Goal: Task Accomplishment & Management: Use online tool/utility

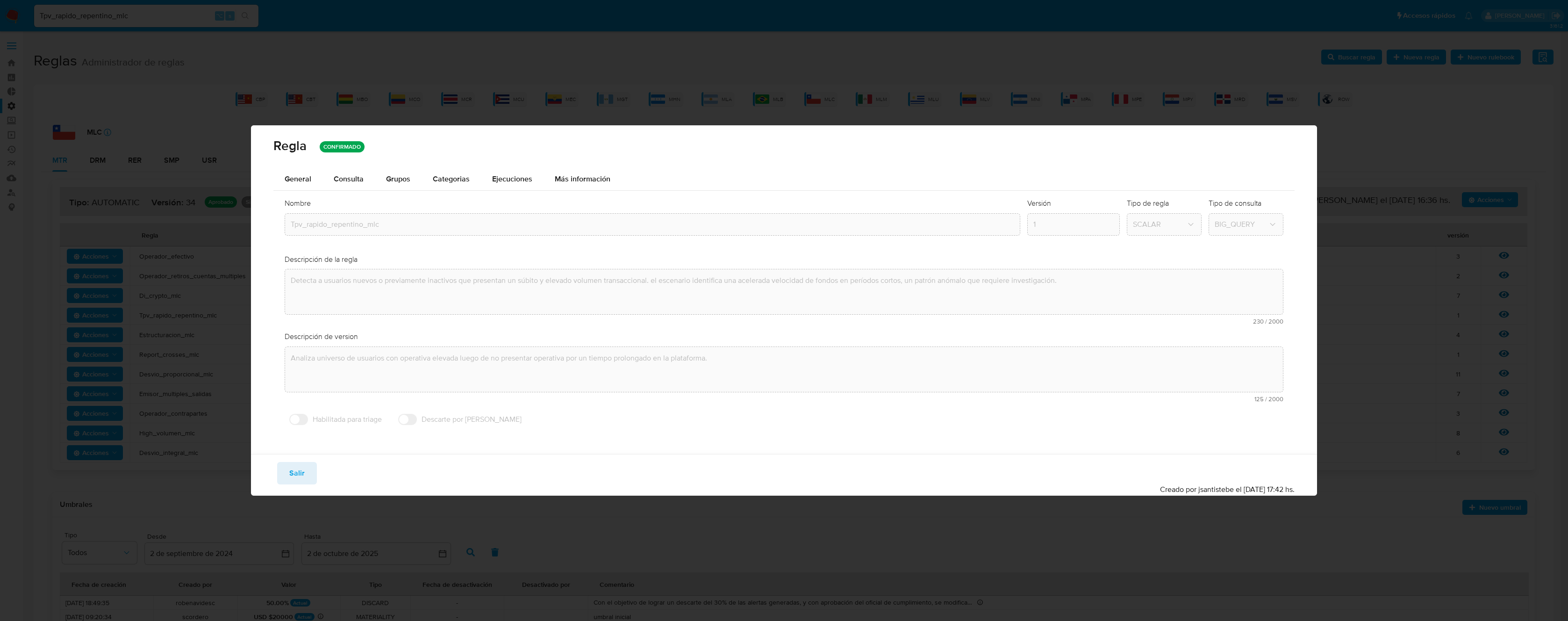
drag, startPoint x: 262, startPoint y: 436, endPoint x: 277, endPoint y: 452, distance: 21.9
click at [272, 448] on div "General Consulta Parametros Evidencias Grupos Categorias Ejecuciones Más inform…" at bounding box center [784, 310] width 1066 height 286
click at [295, 467] on span "Salir" at bounding box center [297, 472] width 15 height 21
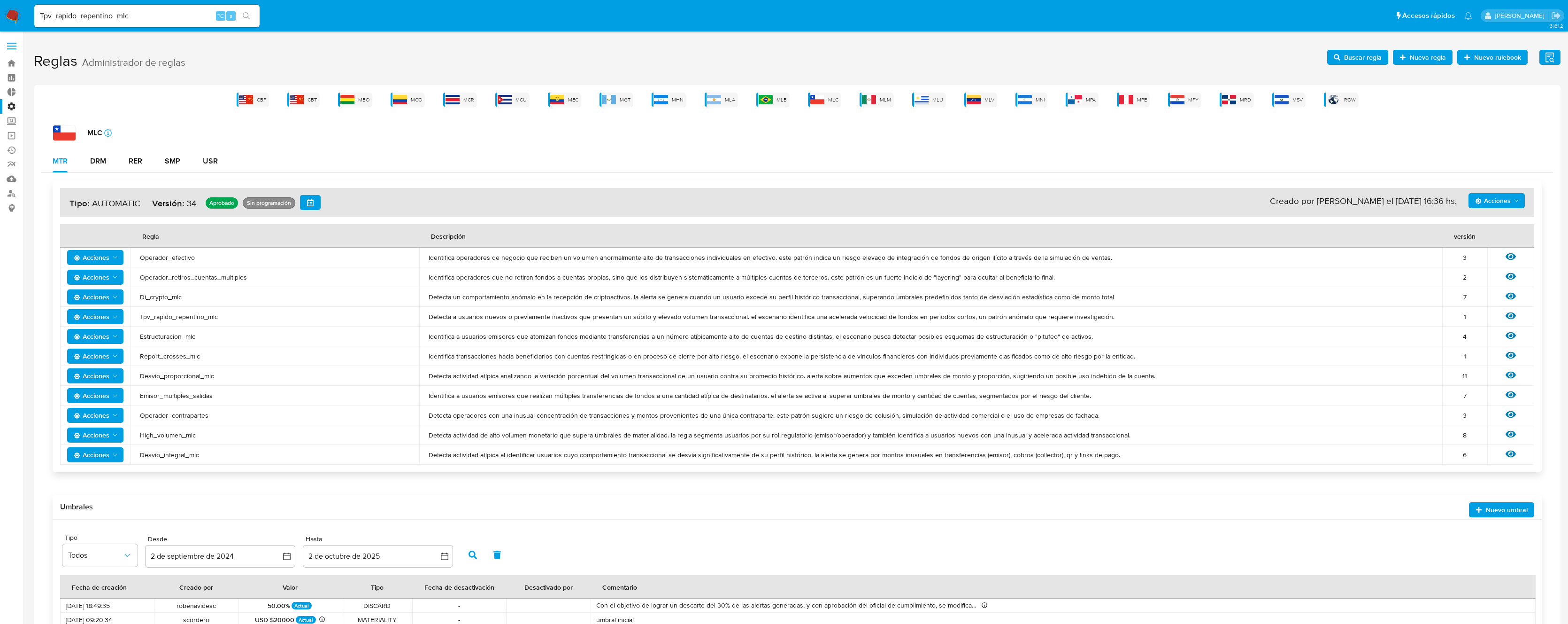
click at [18, 15] on img at bounding box center [13, 16] width 16 height 16
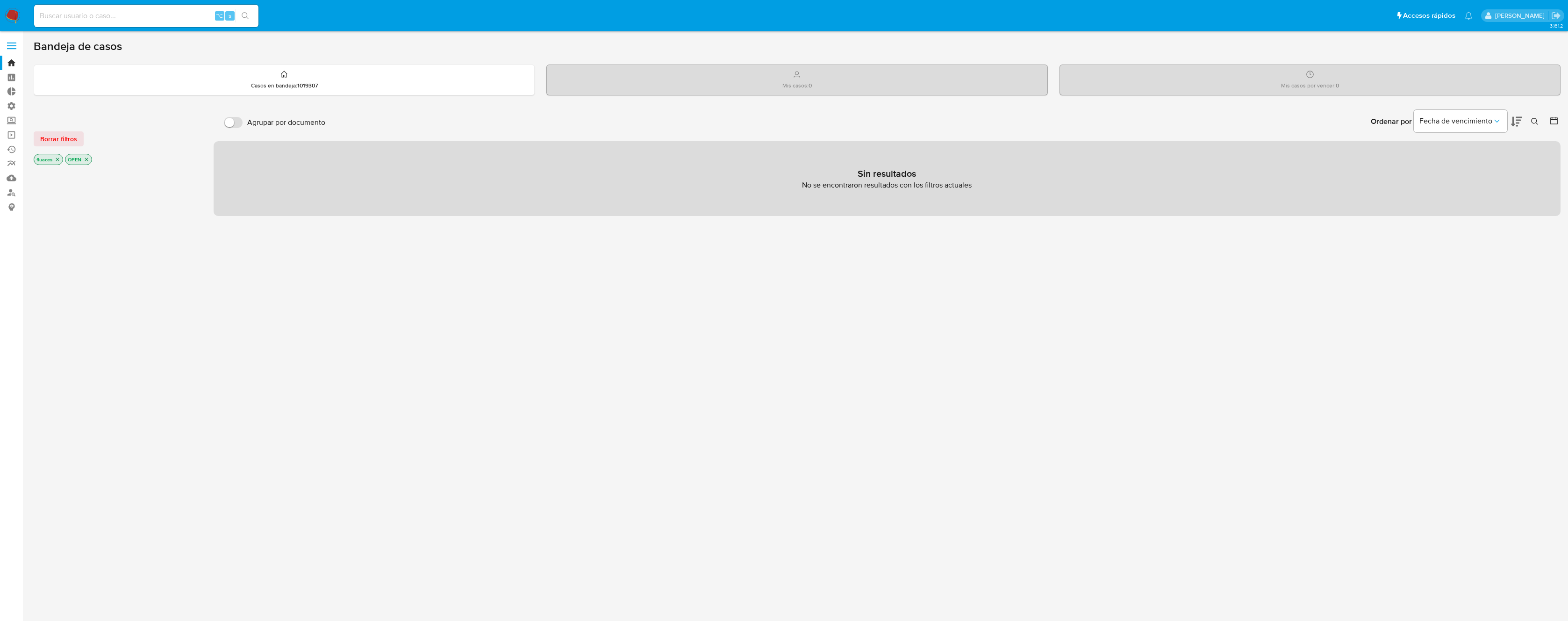
click at [57, 160] on icon "close-filter" at bounding box center [58, 159] width 3 height 3
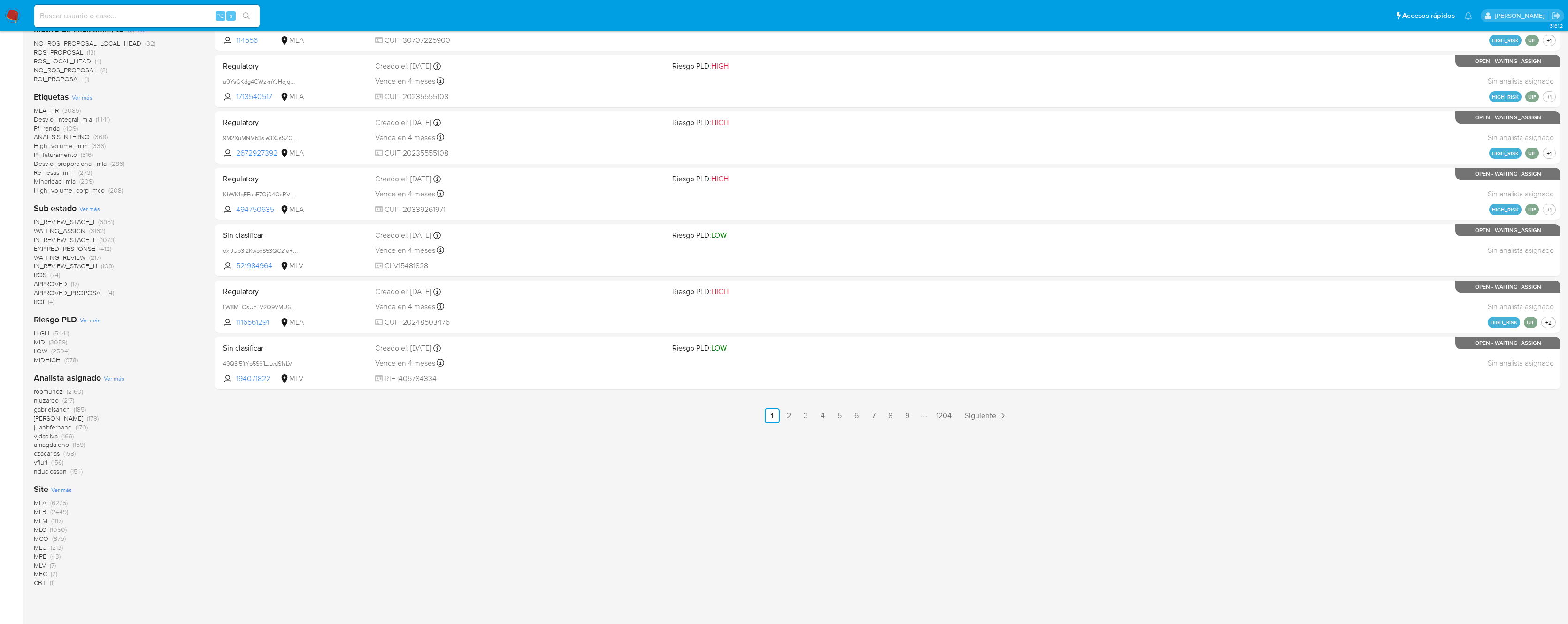
scroll to position [338, 0]
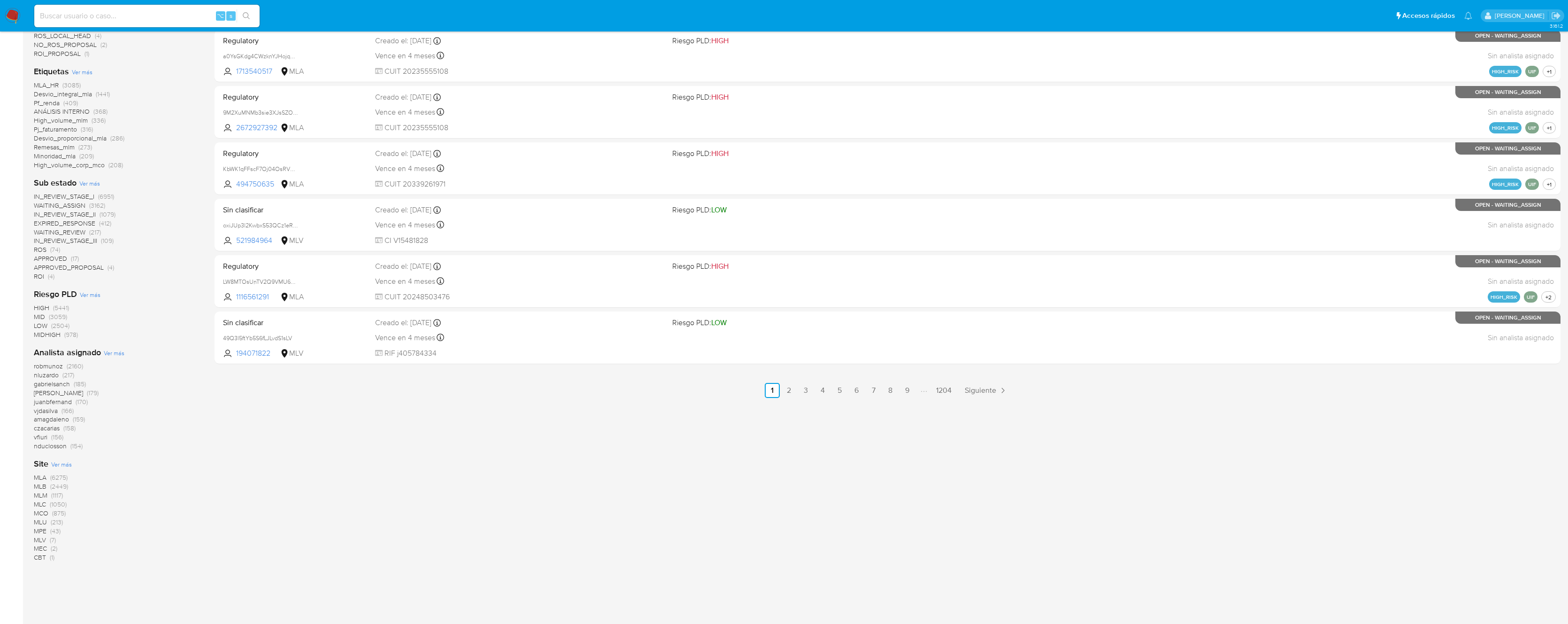
click at [40, 504] on span "MLC" at bounding box center [39, 503] width 13 height 9
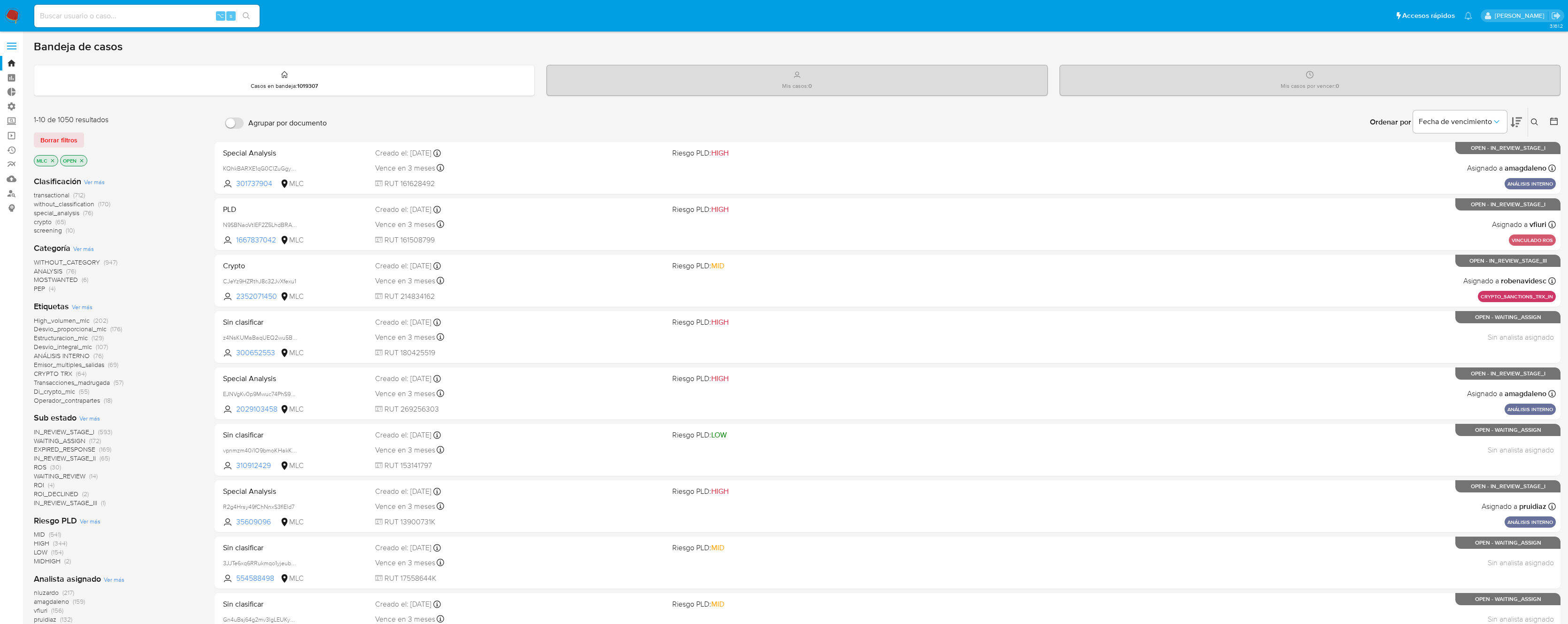
click at [47, 193] on span "transactional" at bounding box center [51, 195] width 36 height 9
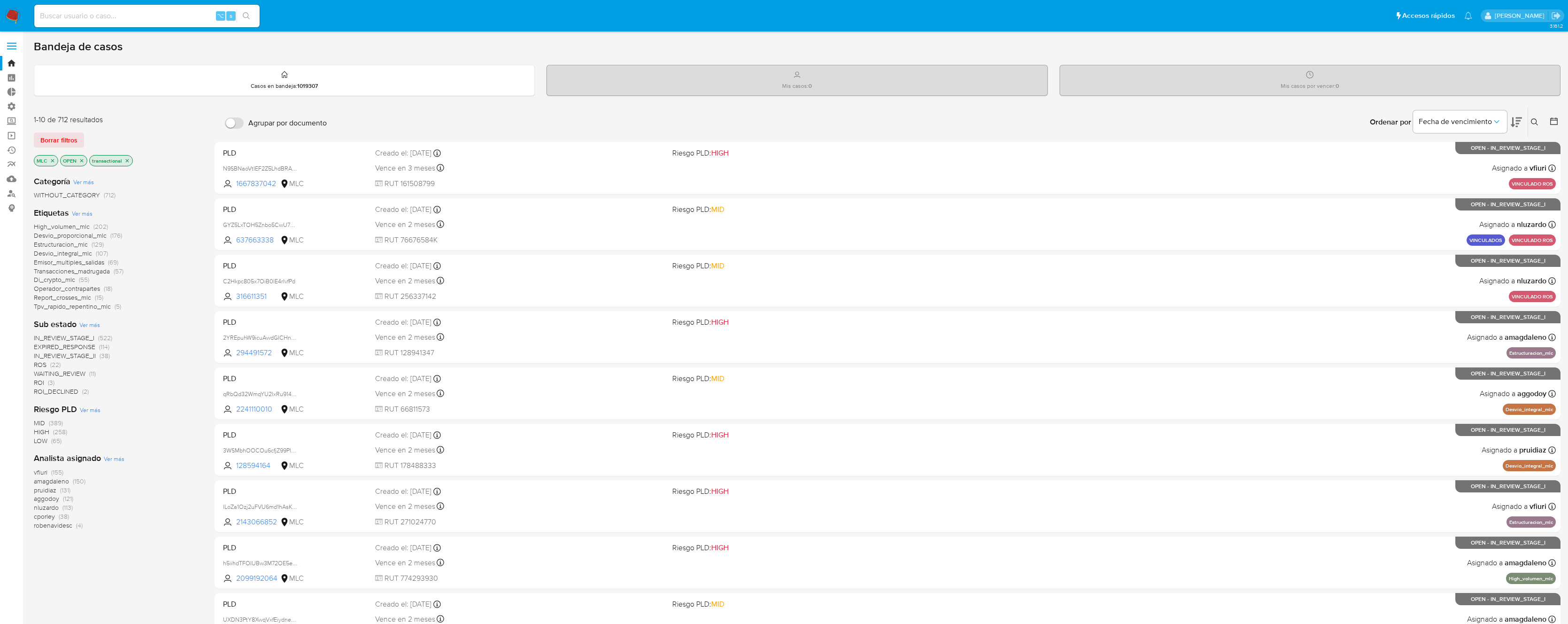
click at [83, 305] on span "Tpv_rapido_repentino_mlc" at bounding box center [72, 306] width 77 height 9
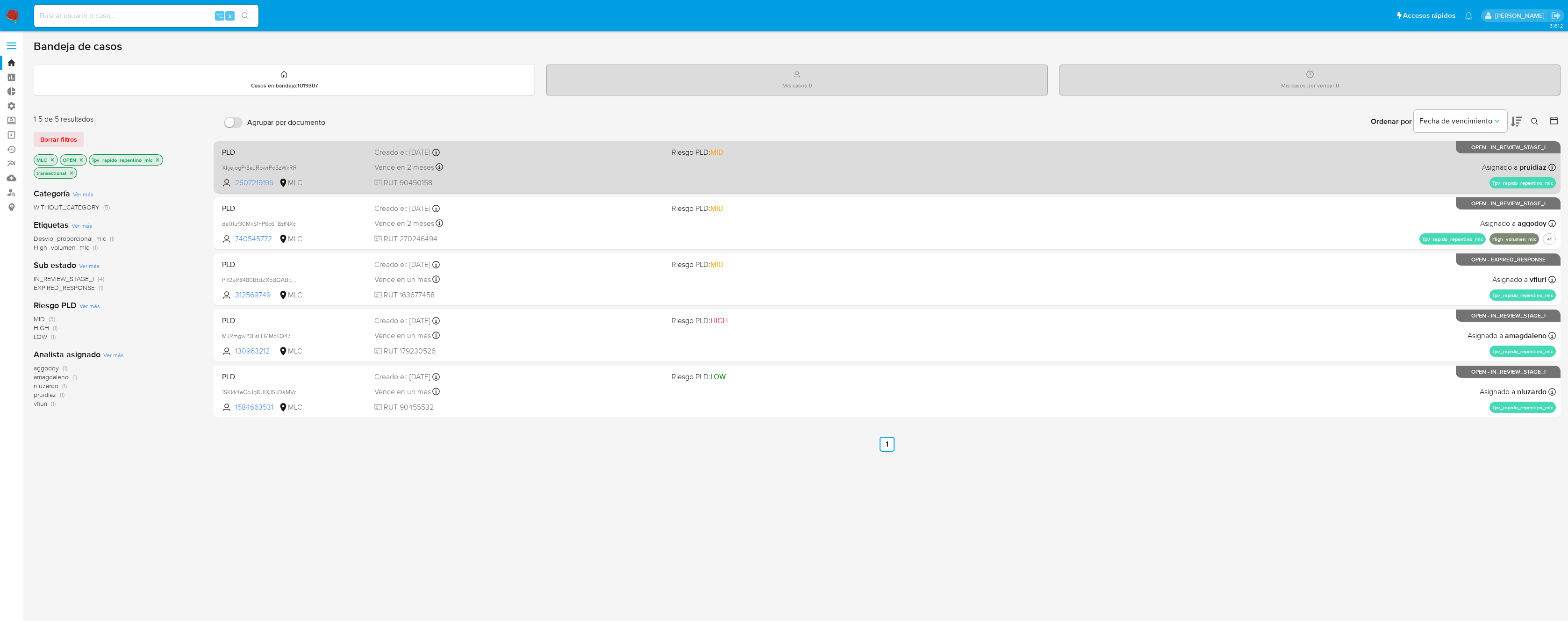
click at [260, 184] on span "2607219196" at bounding box center [256, 183] width 42 height 10
click at [1111, 164] on div "PLD XkjejogPr3eJRowrPo5zWxRR 2607219196 MLC Riesgo PLD: MID Creado el: 12/09/20…" at bounding box center [887, 167] width 1338 height 48
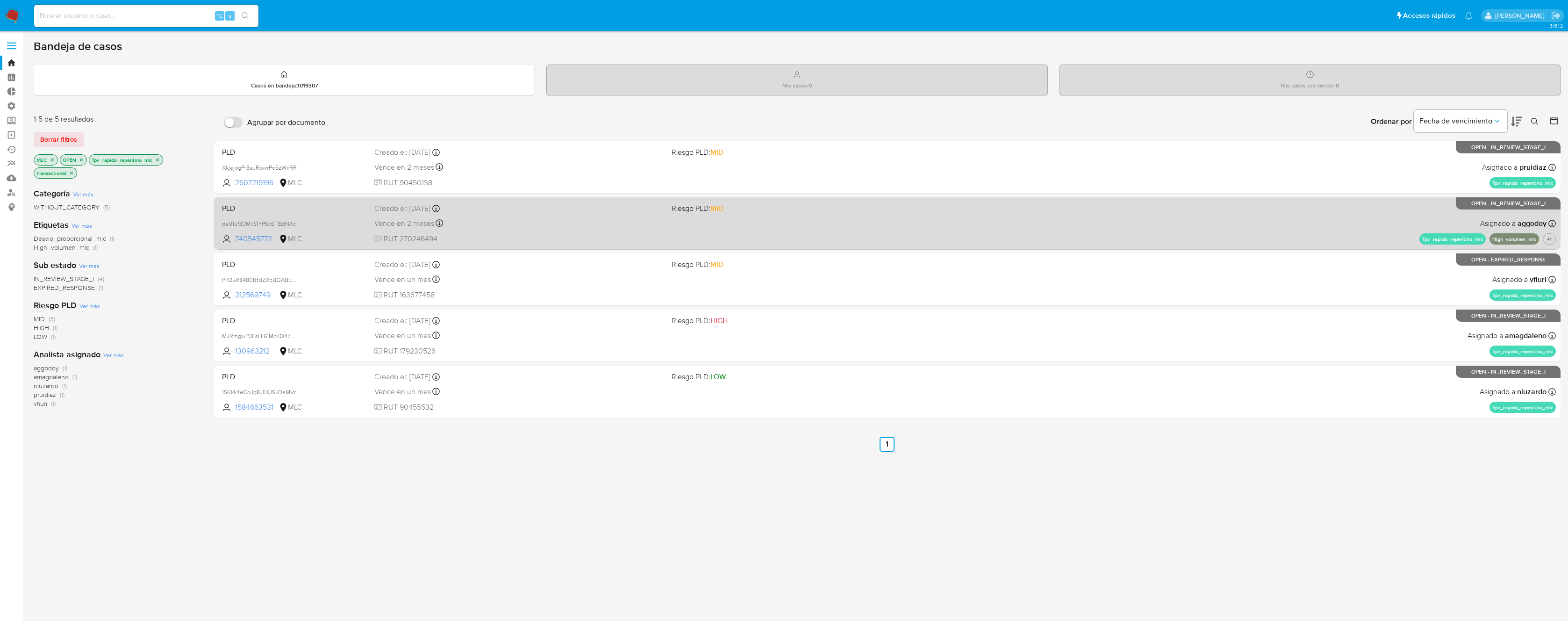
click at [870, 213] on span "Riesgo PLD: MID" at bounding box center [816, 207] width 290 height 13
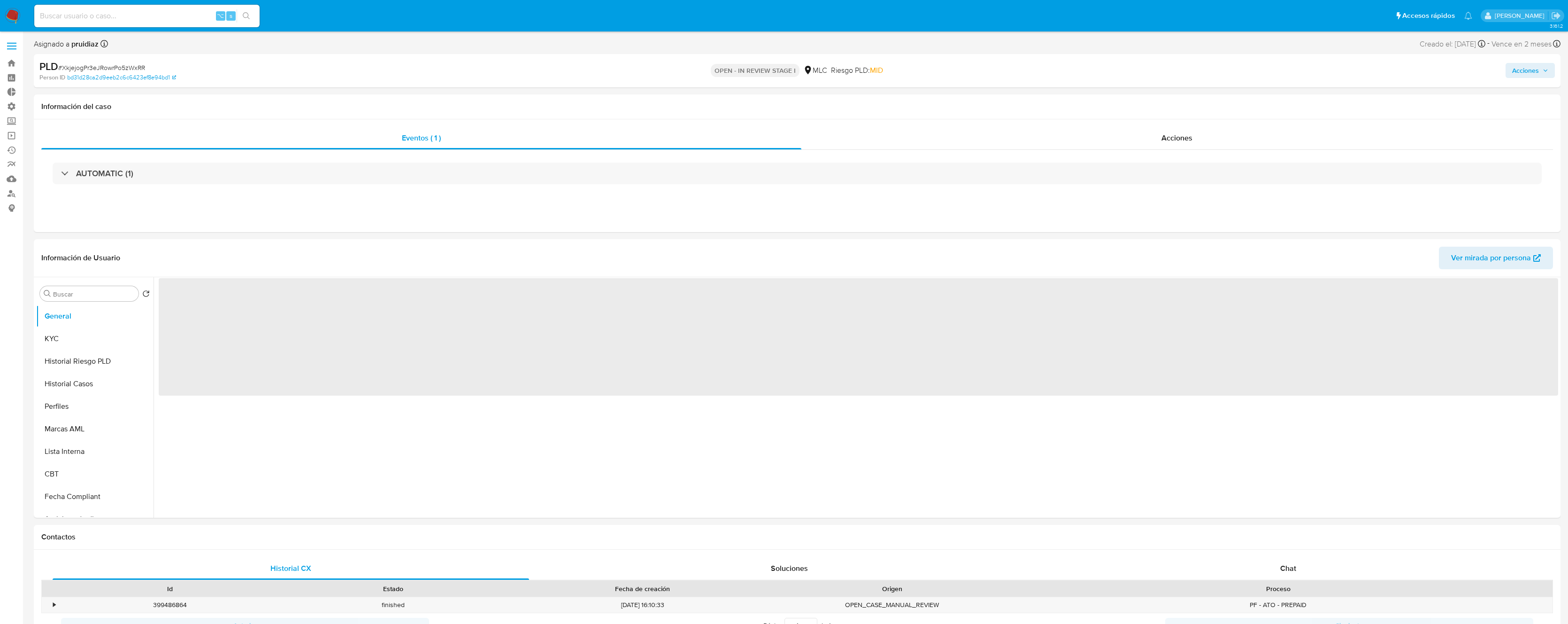
select select "10"
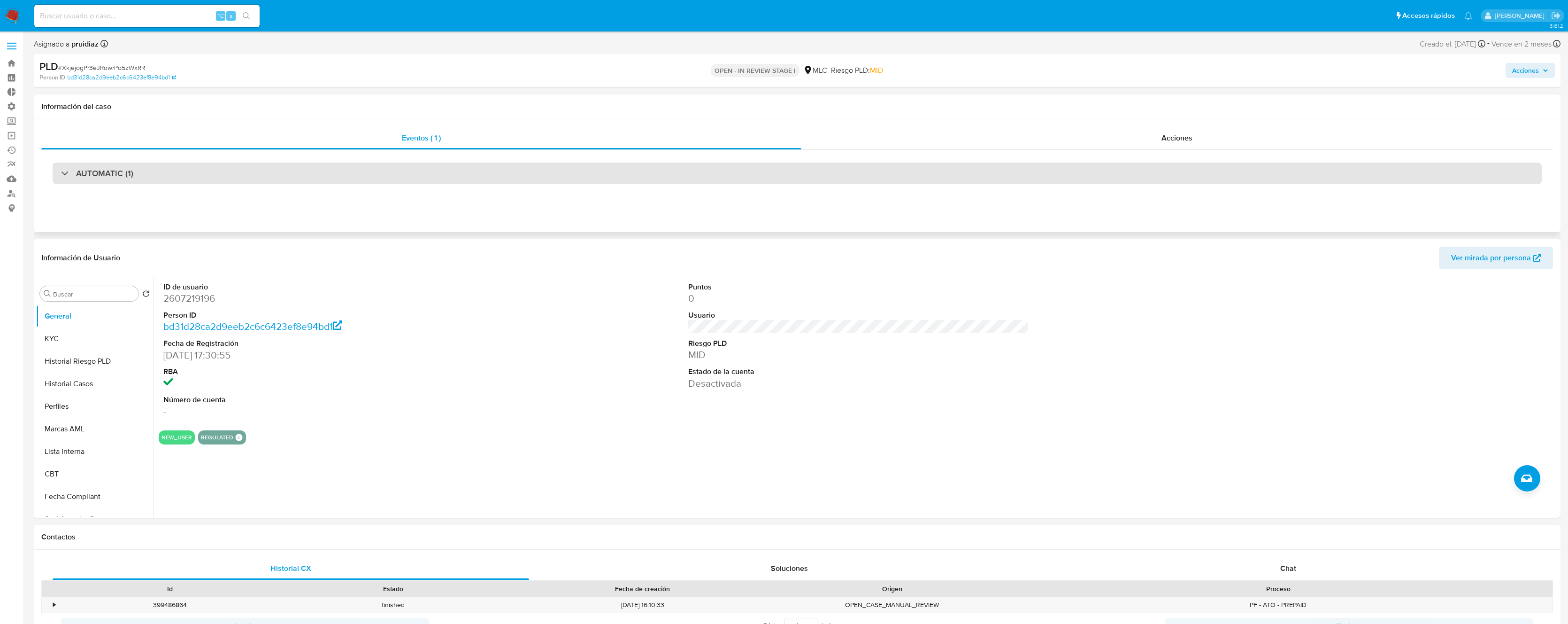
click at [156, 174] on div "AUTOMATIC (1)" at bounding box center [797, 174] width 1489 height 22
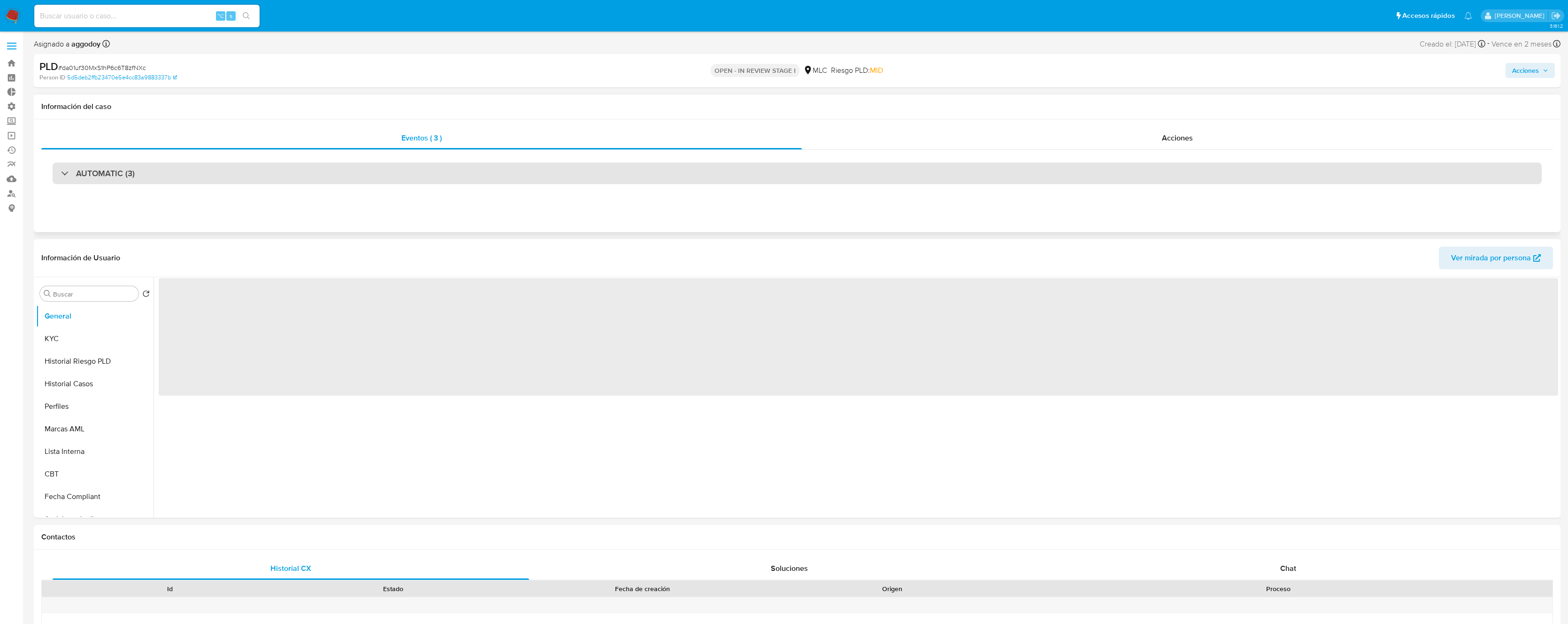
click at [224, 173] on div "AUTOMATIC (3)" at bounding box center [797, 174] width 1489 height 22
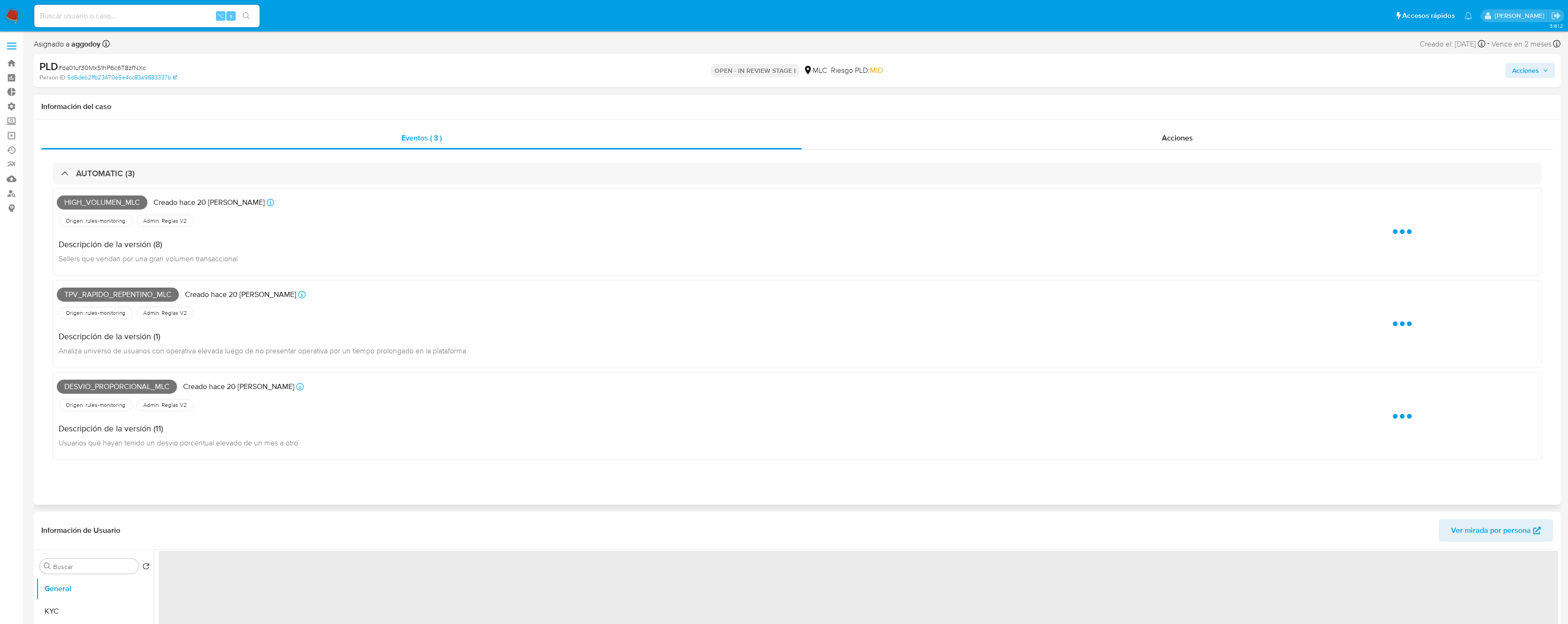
select select "10"
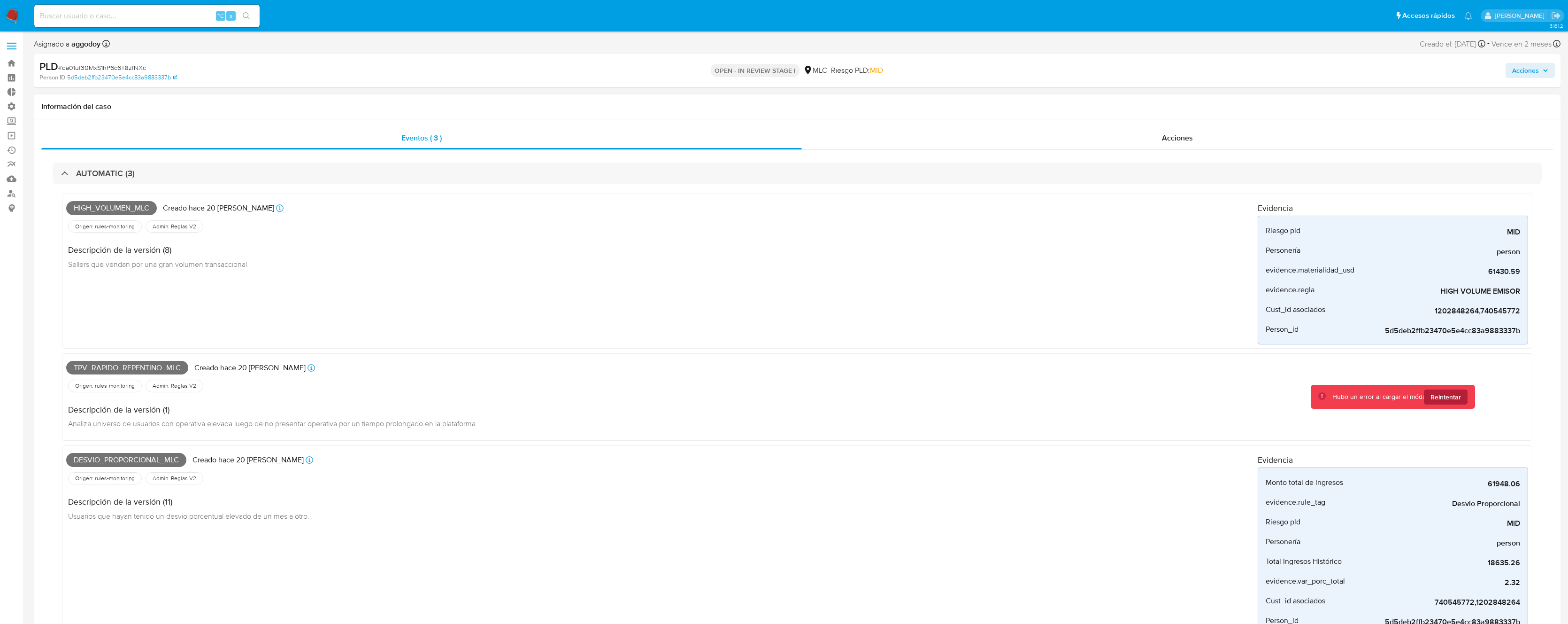
click at [1455, 401] on span "Reintentar" at bounding box center [1446, 397] width 30 height 15
